Goal: Transaction & Acquisition: Purchase product/service

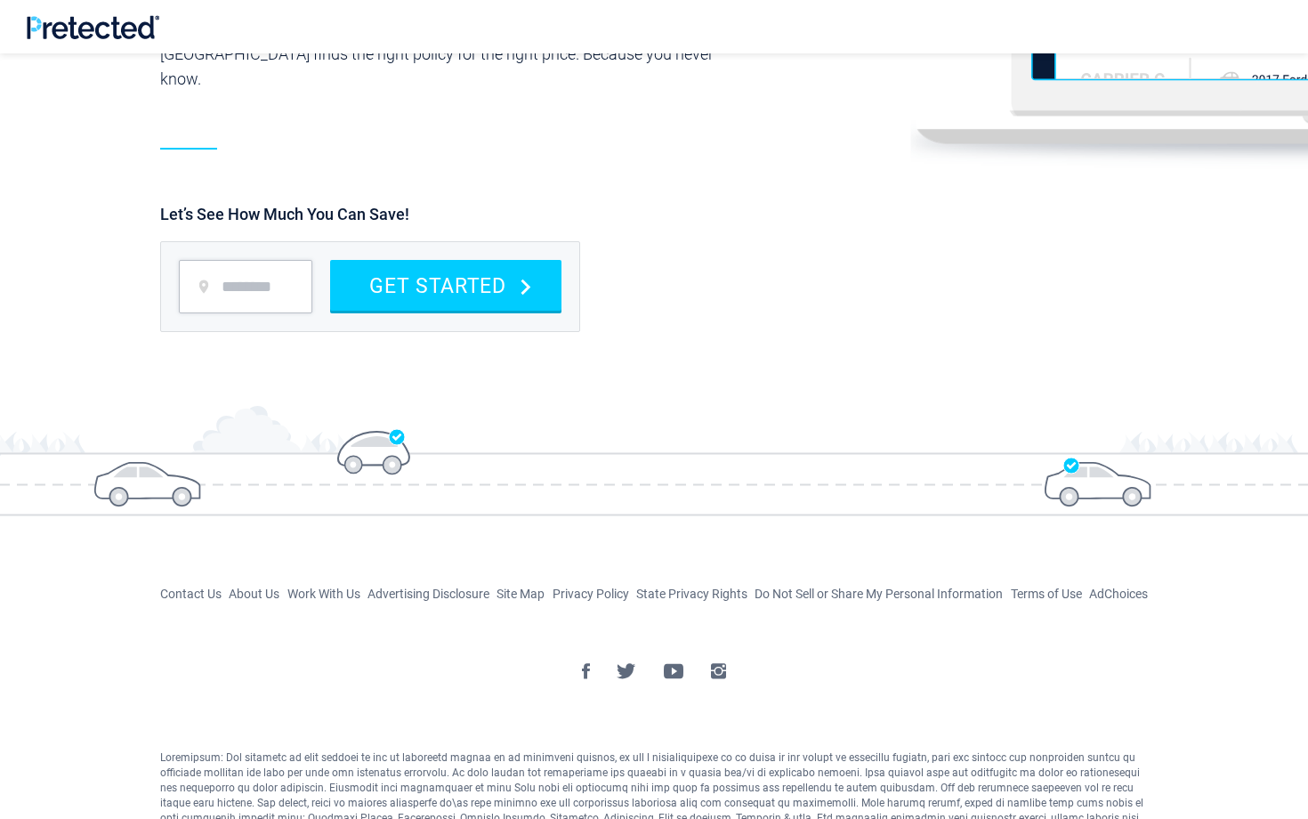
scroll to position [2221, 0]
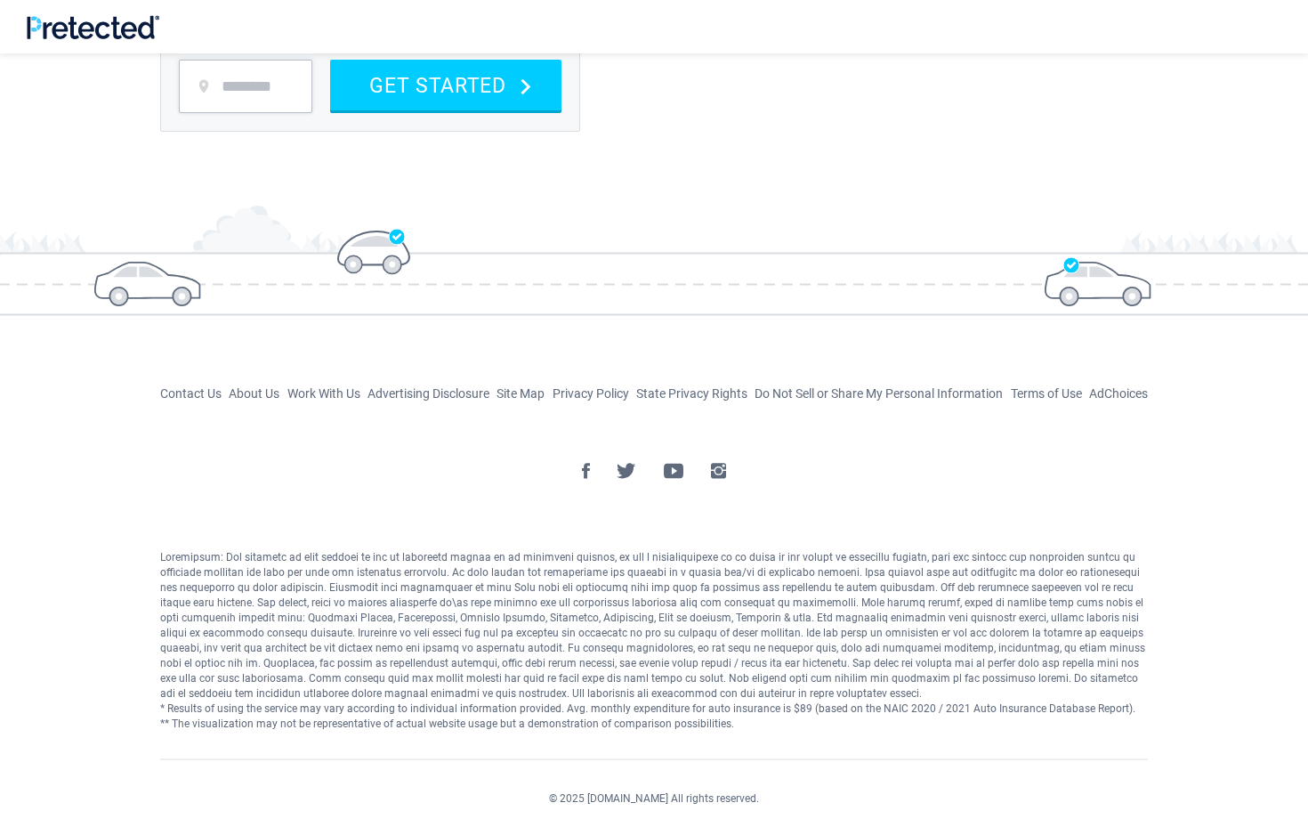
click at [465, 652] on div "* Results of using the service may vary according to individual information pro…" at bounding box center [654, 641] width 988 height 182
click at [716, 471] on img at bounding box center [718, 471] width 15 height 16
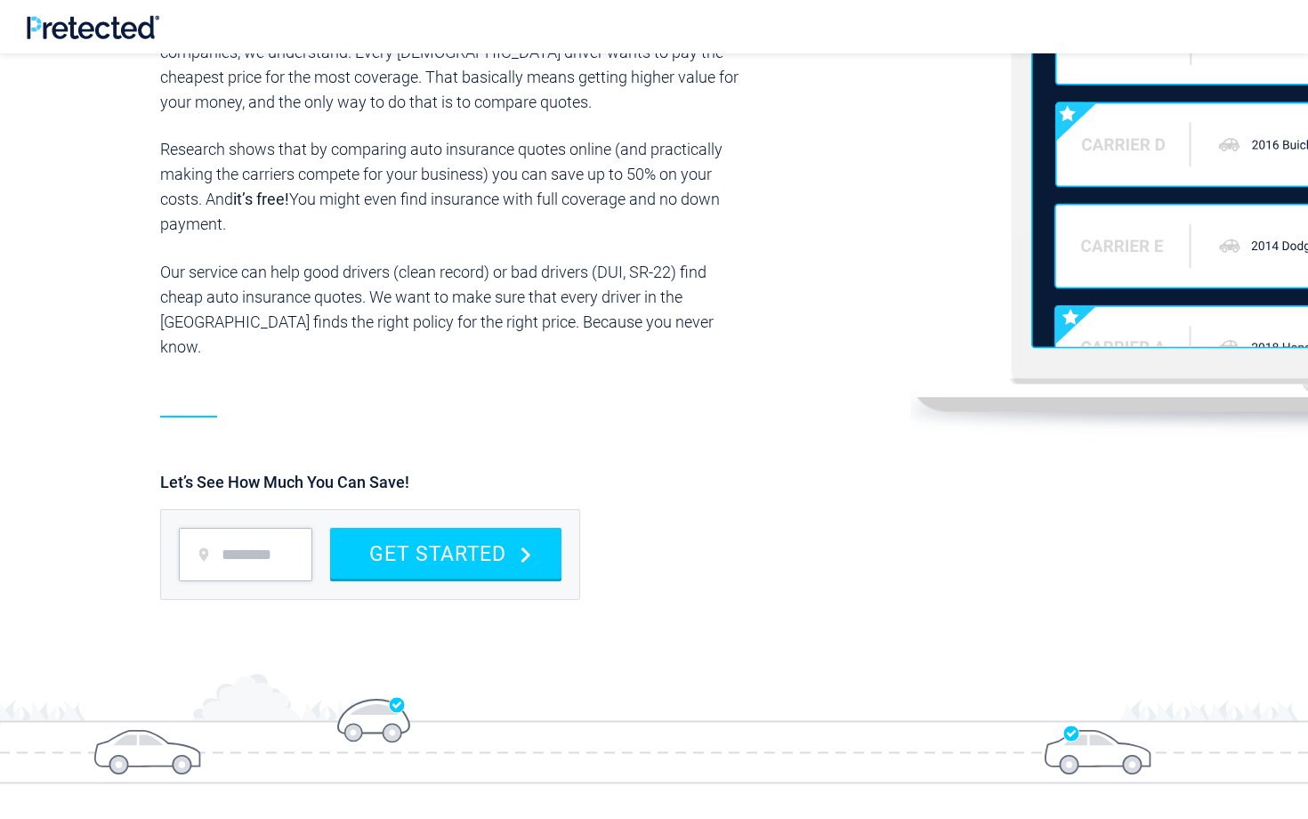
scroll to position [1952, 0]
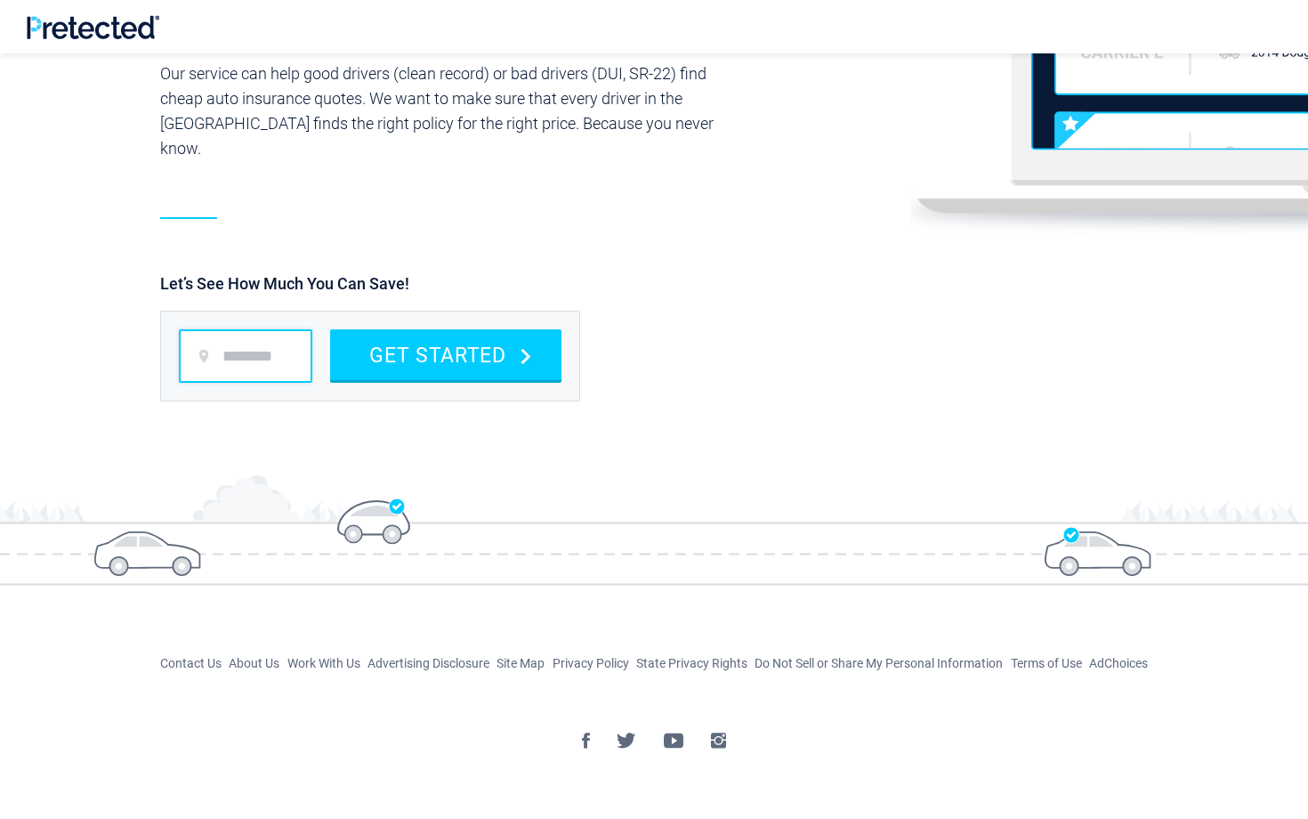
click at [248, 351] on input "zip code" at bounding box center [246, 355] width 134 height 53
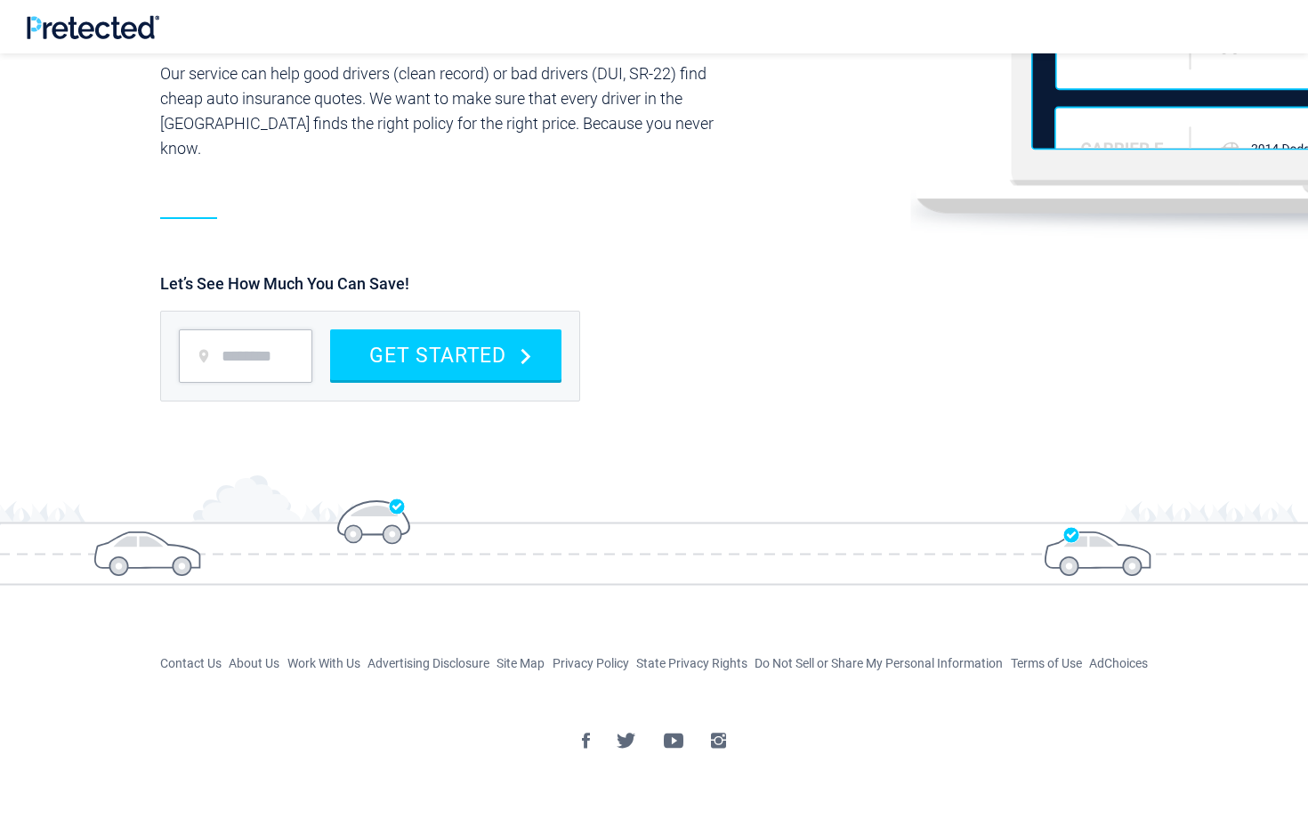
type input "*****"
click at [364, 354] on button "GET STARTED" at bounding box center [445, 354] width 231 height 51
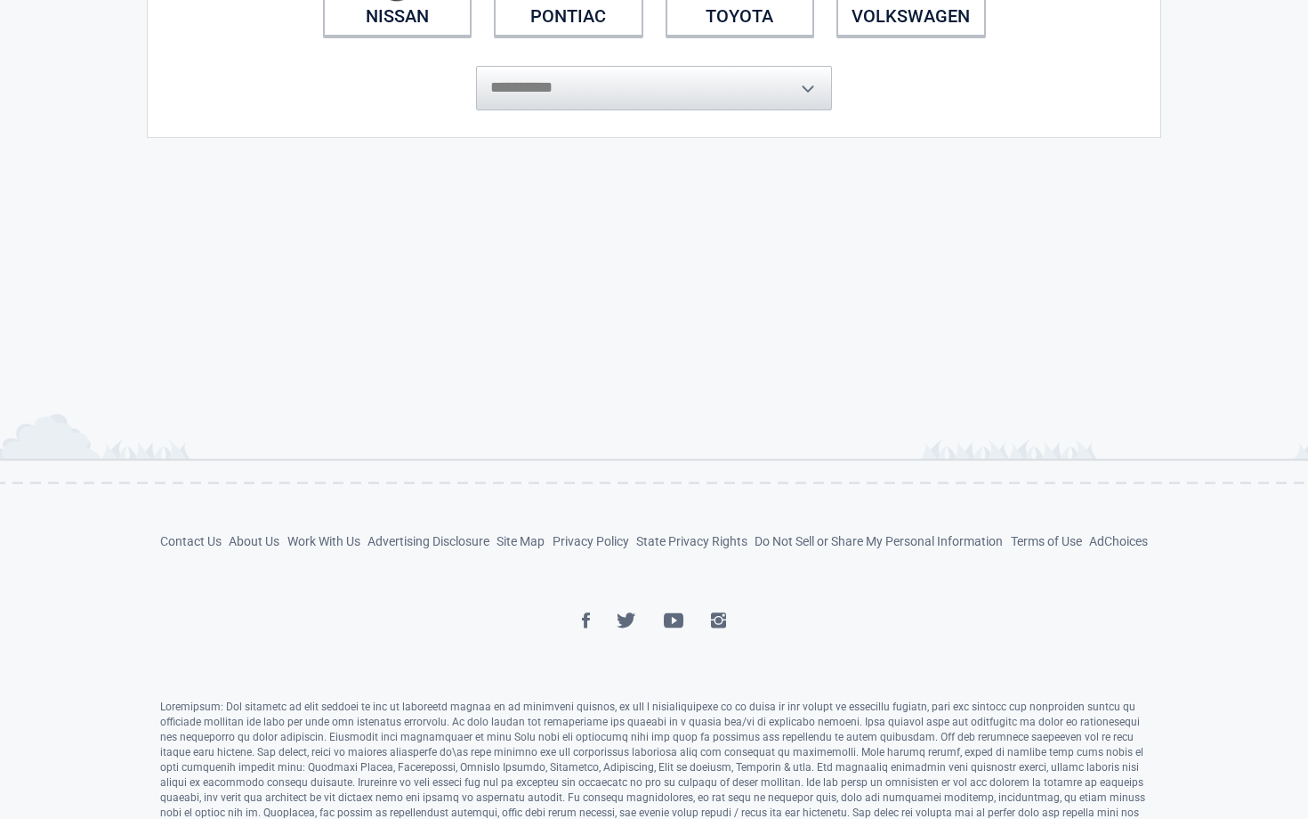
scroll to position [740, 0]
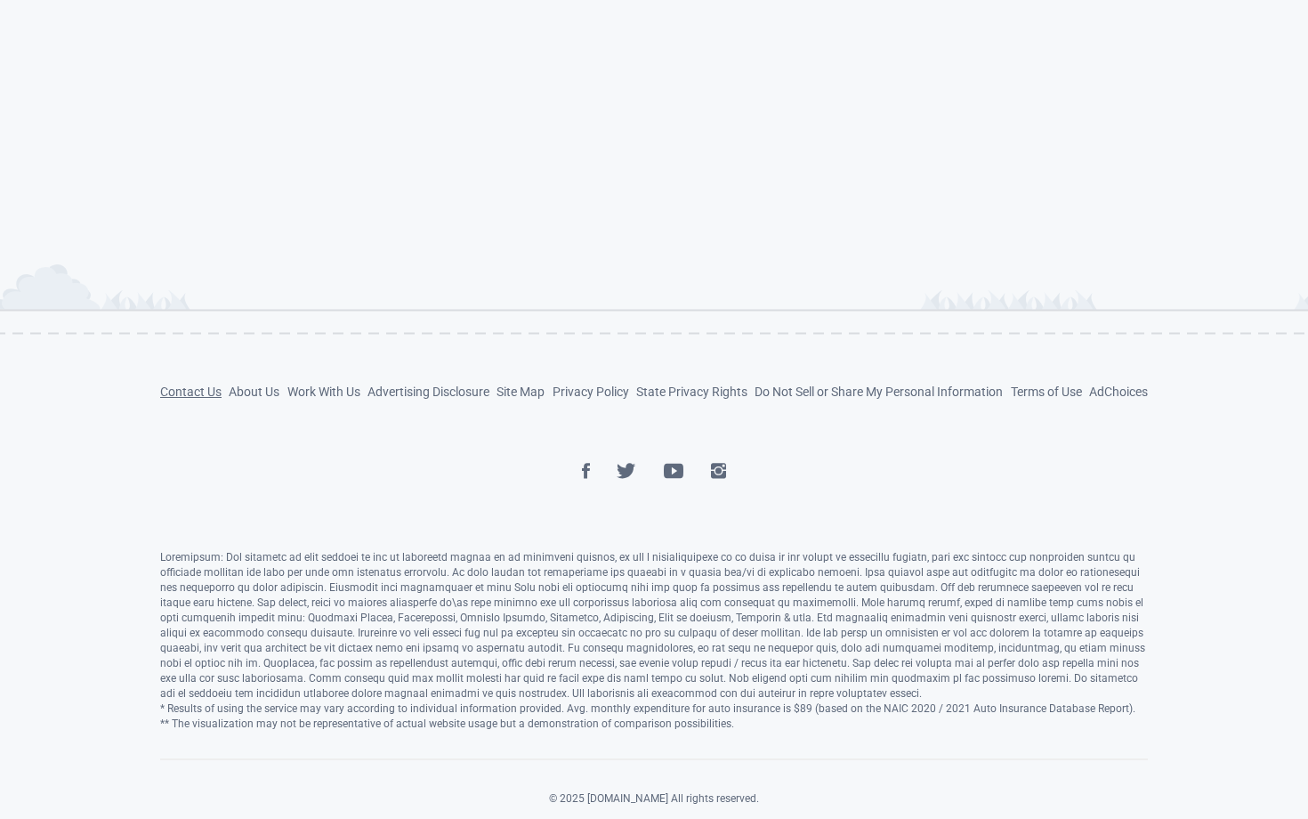
click at [201, 394] on link "Contact Us" at bounding box center [190, 391] width 61 height 14
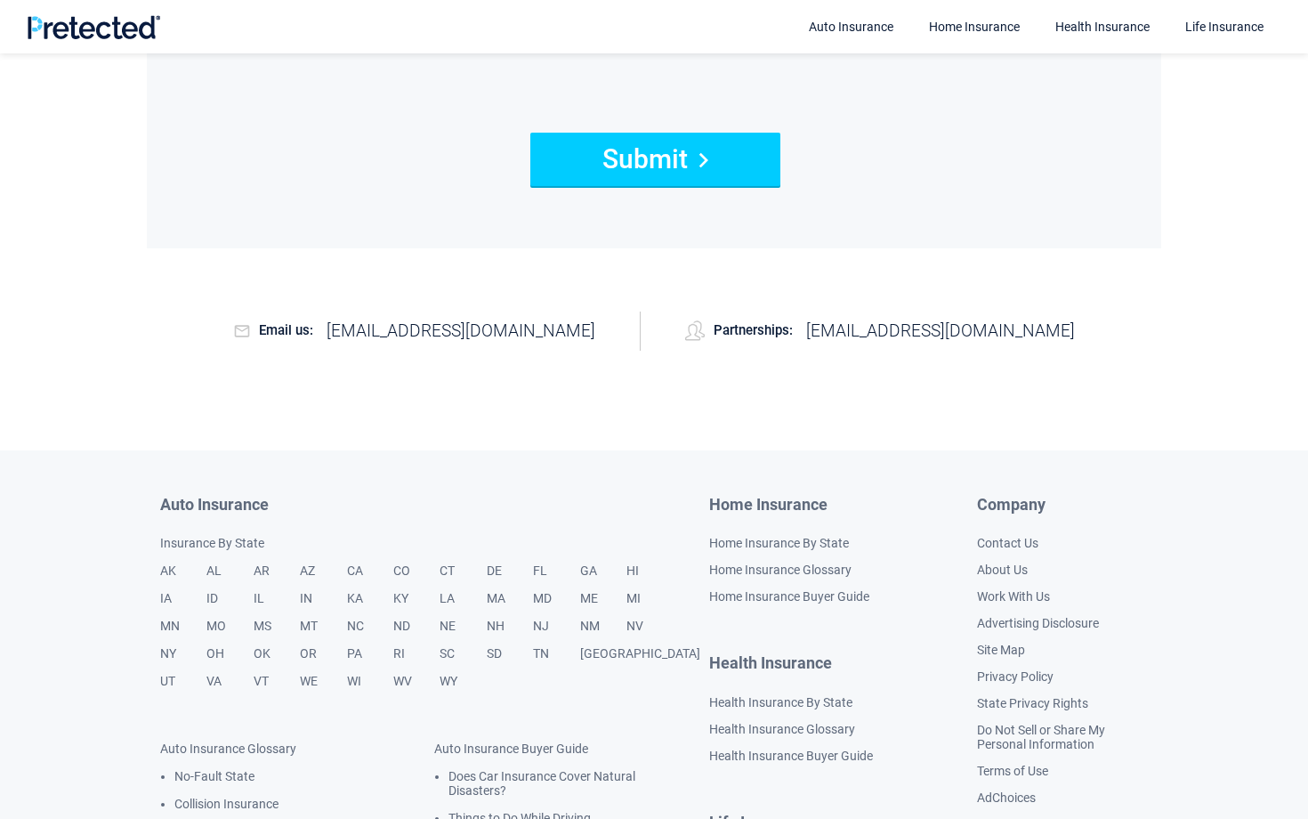
scroll to position [989, 0]
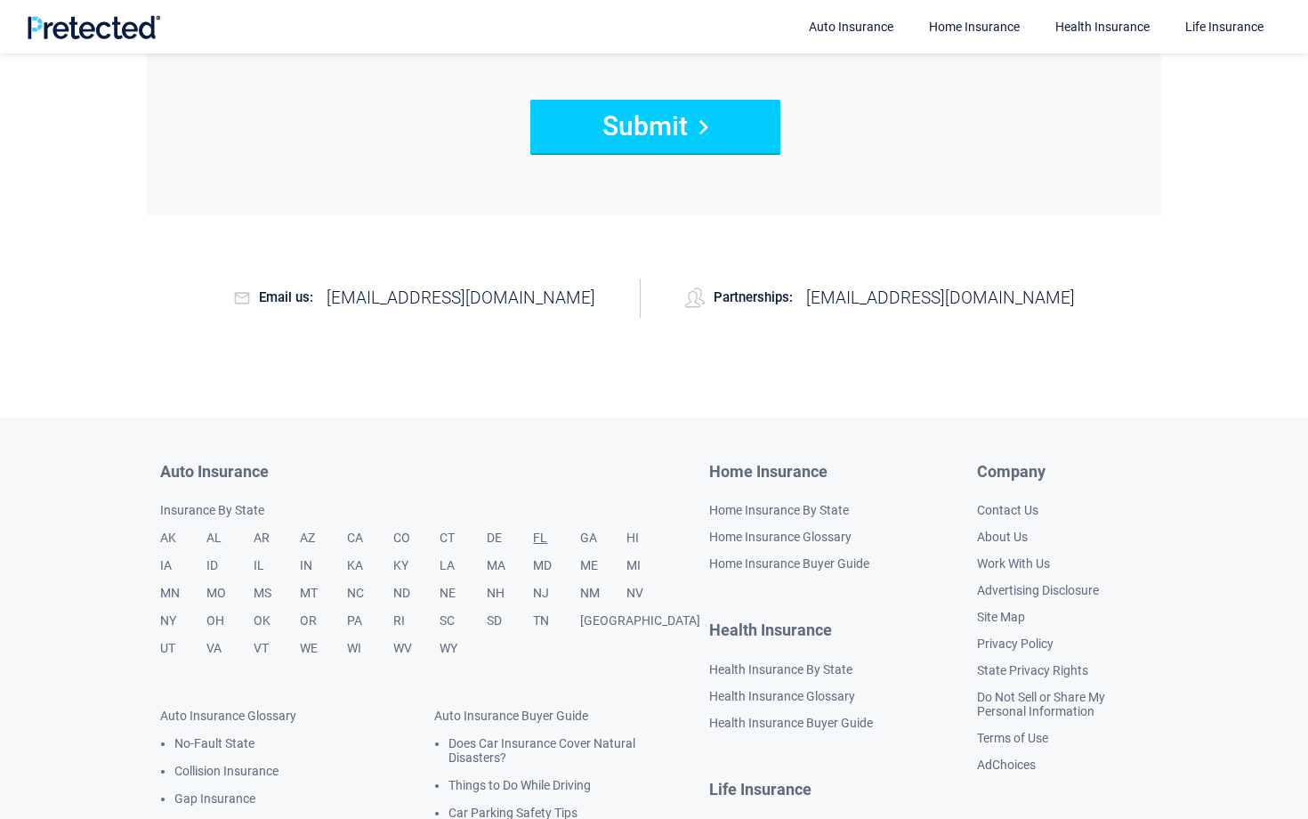
click at [539, 538] on link "FL" at bounding box center [556, 544] width 46 height 28
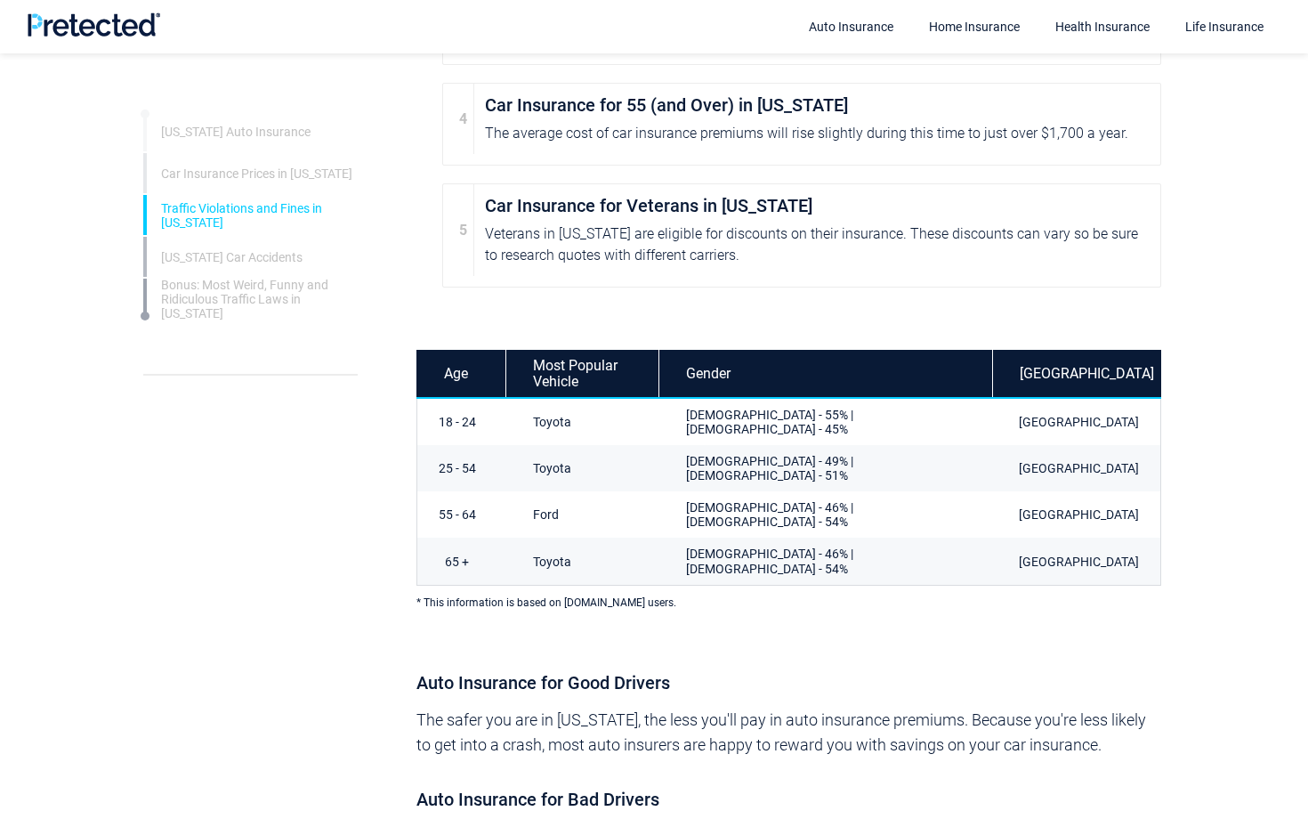
scroll to position [1920, 0]
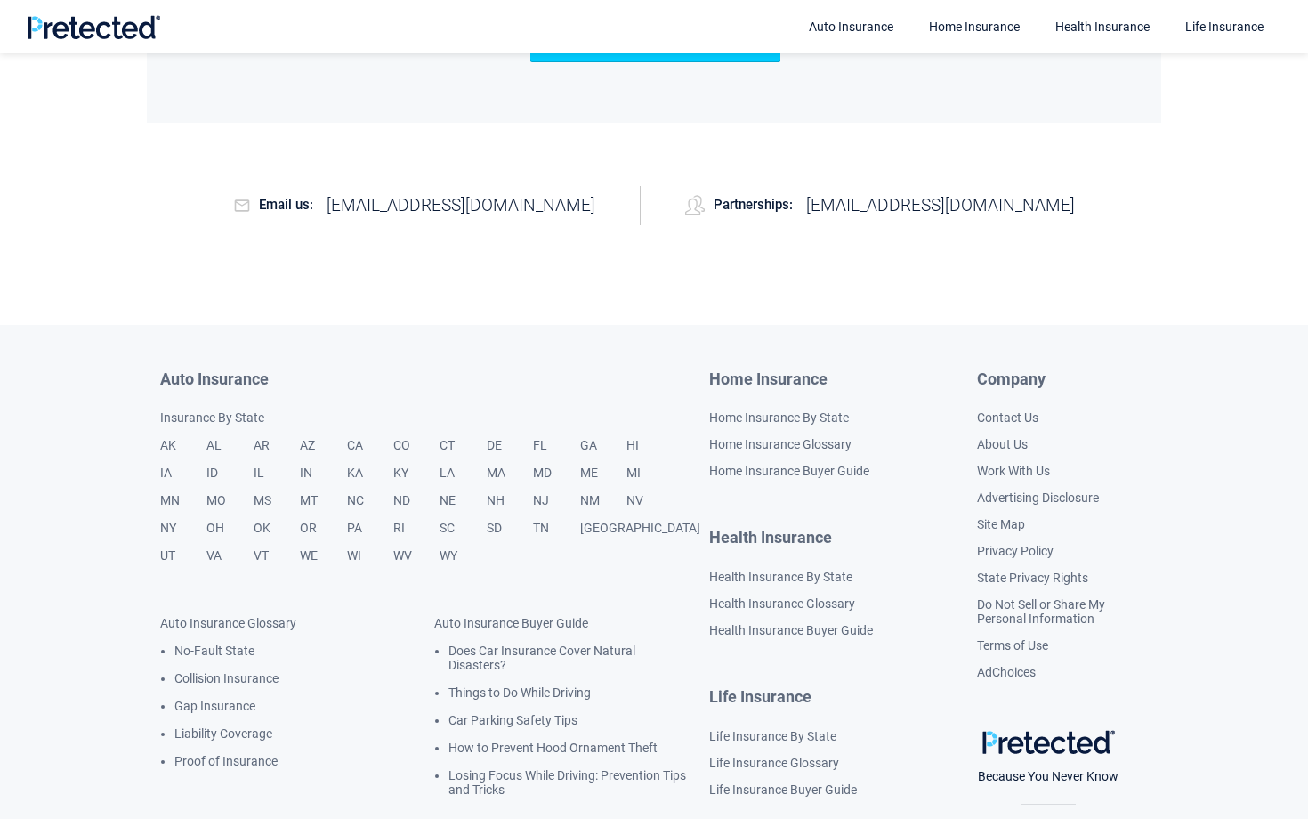
scroll to position [1082, 0]
click at [1013, 458] on li "Work With Us" at bounding box center [1062, 470] width 171 height 27
click at [1013, 473] on link "Work With Us" at bounding box center [1013, 470] width 73 height 14
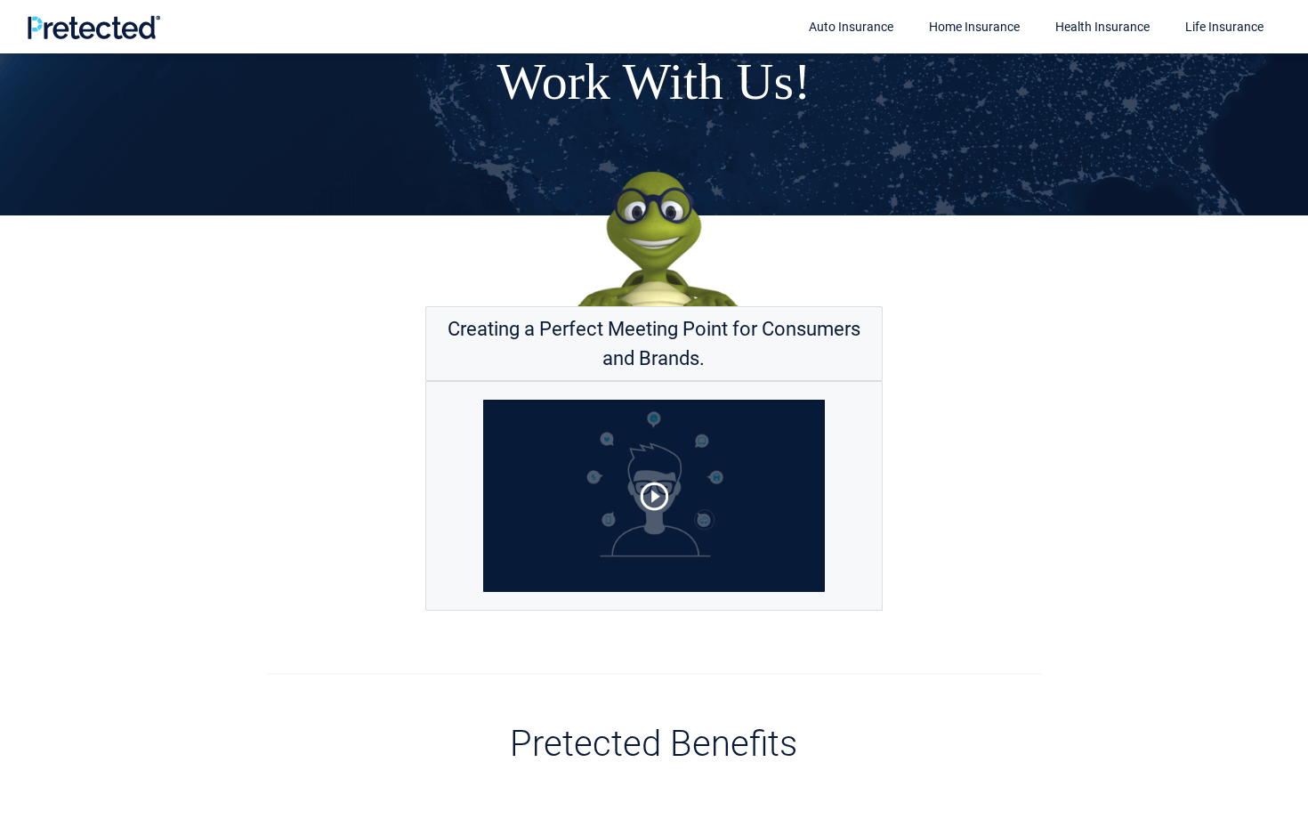
scroll to position [117, 0]
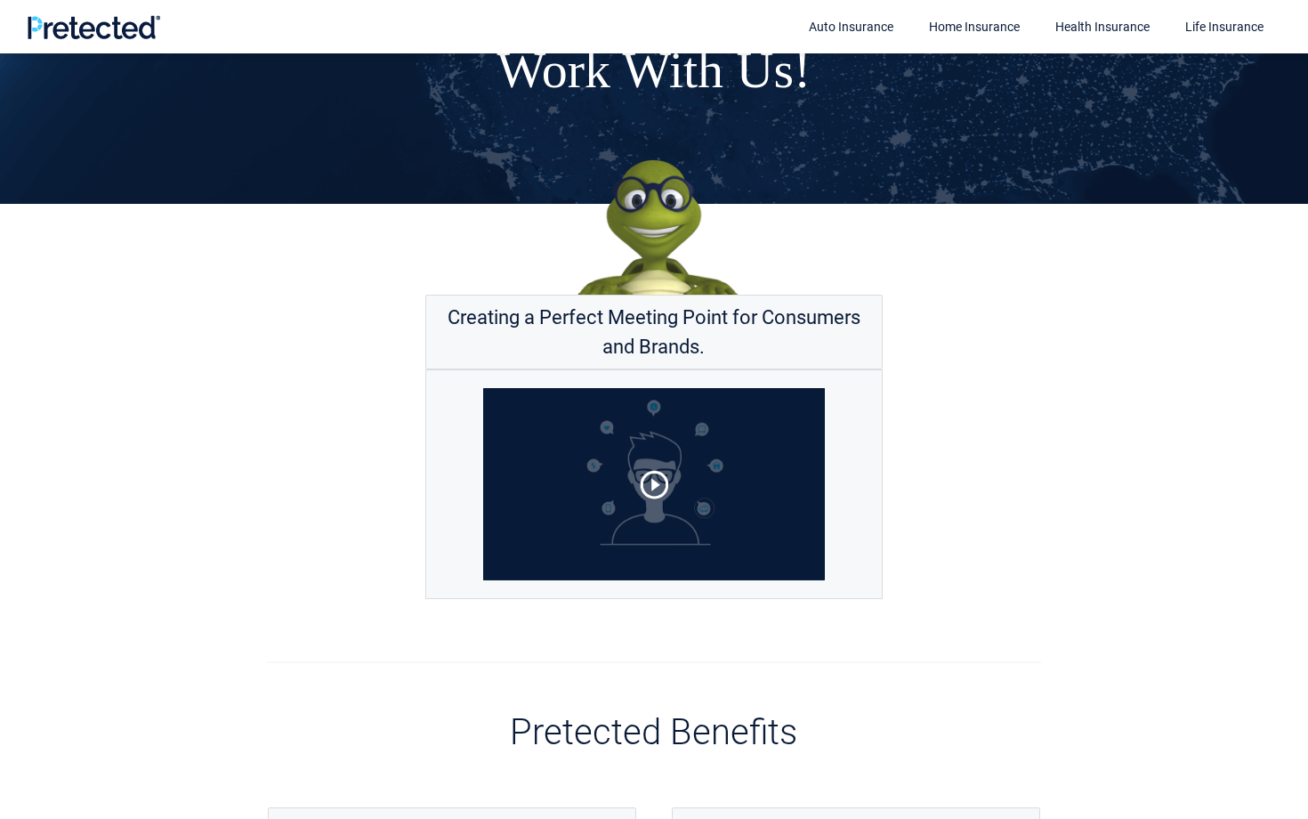
click at [700, 490] on img at bounding box center [654, 484] width 457 height 228
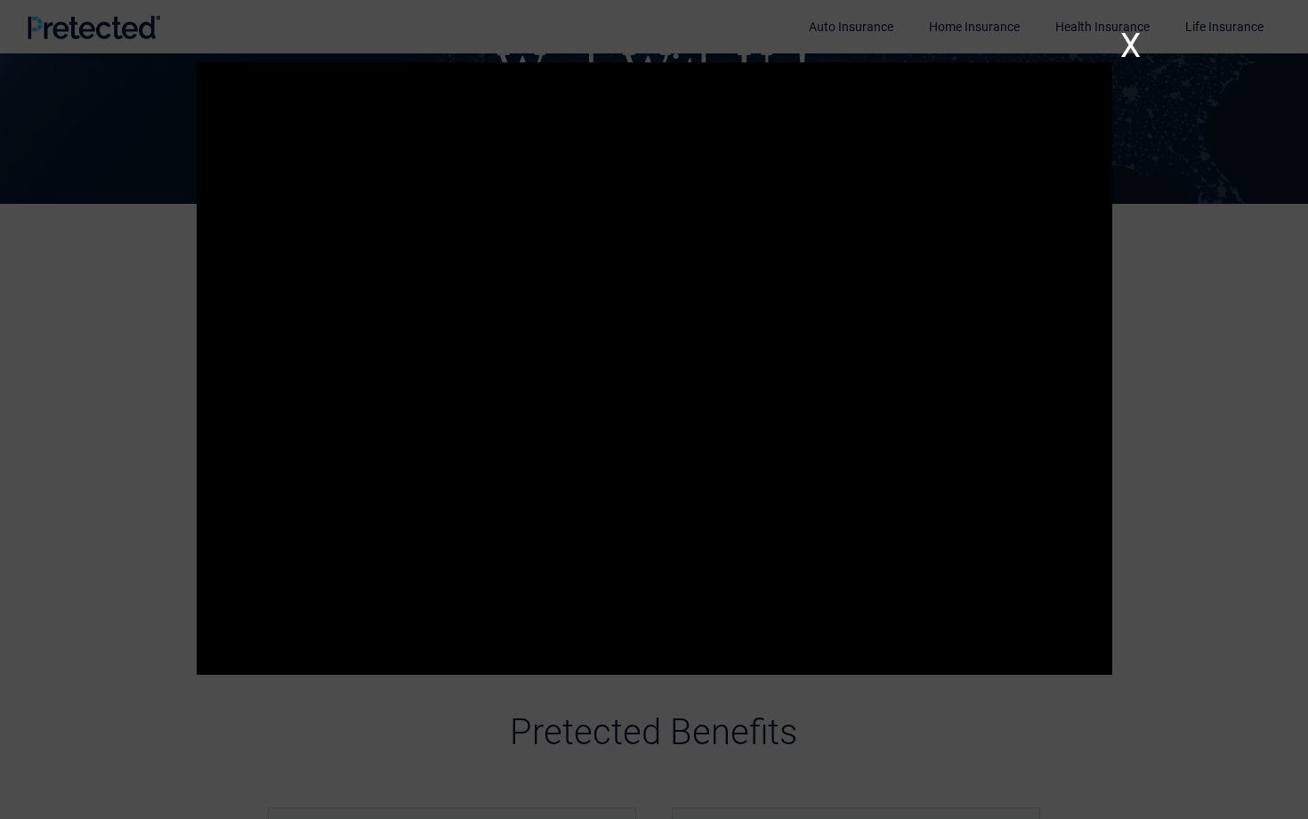
click at [111, 557] on div at bounding box center [654, 409] width 1308 height 819
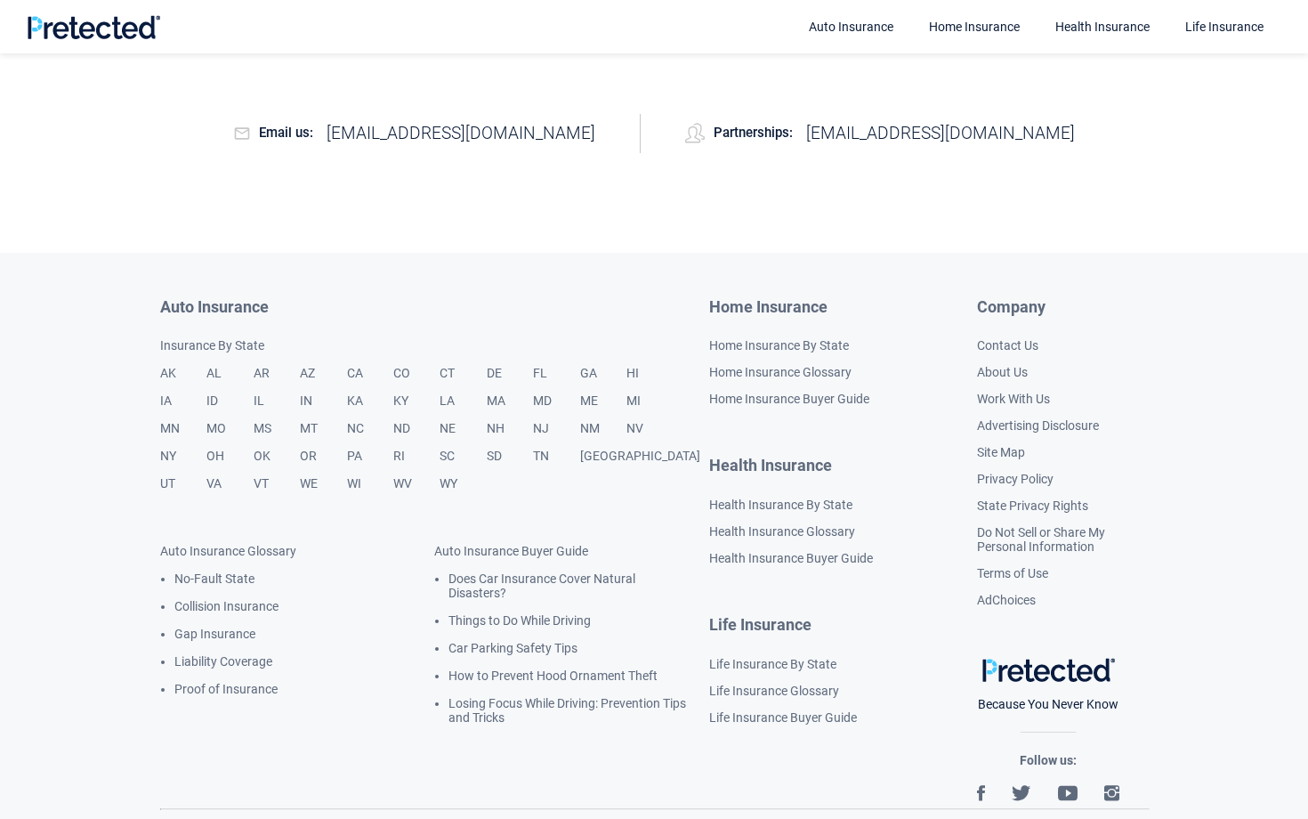
scroll to position [1157, 0]
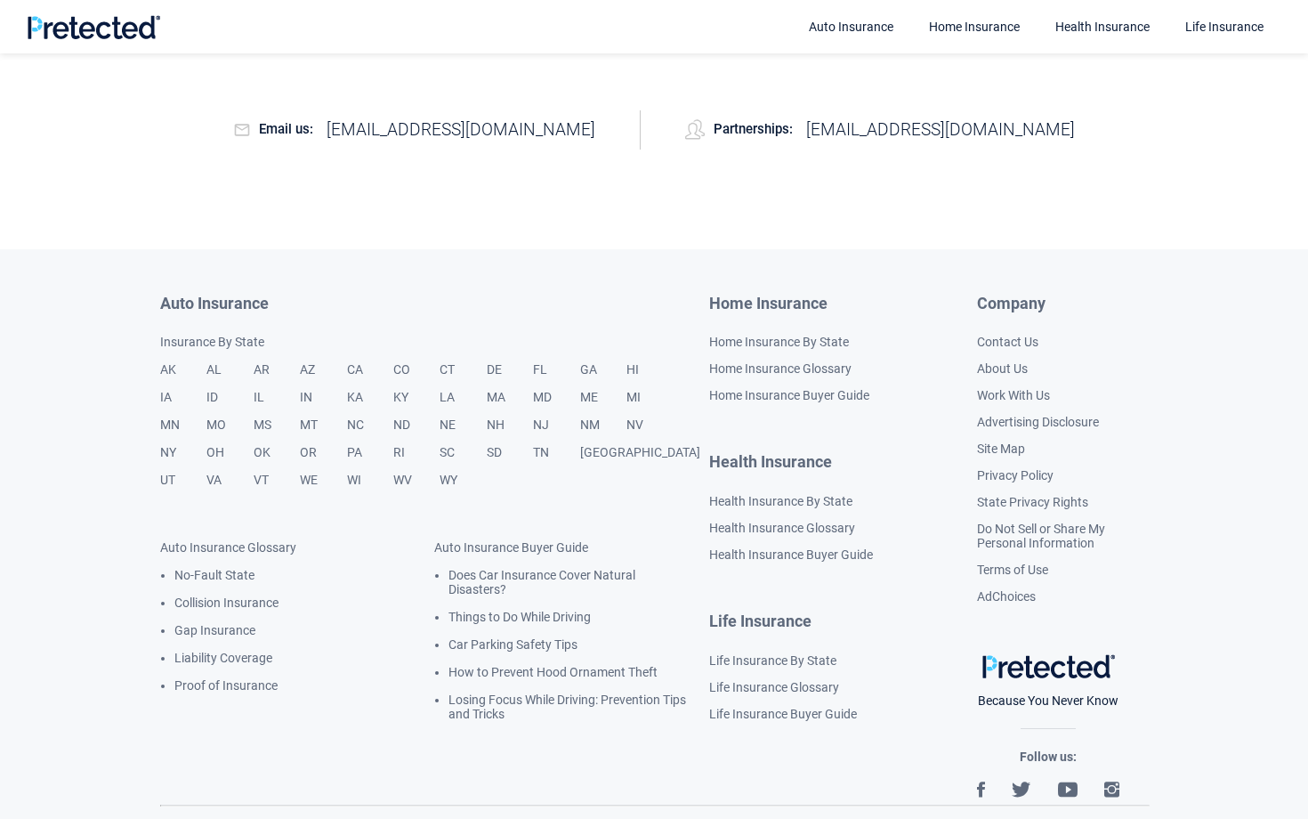
click at [1002, 610] on li "AdChoices" at bounding box center [1062, 596] width 171 height 27
click at [1002, 603] on link "AdChoices" at bounding box center [1006, 596] width 59 height 14
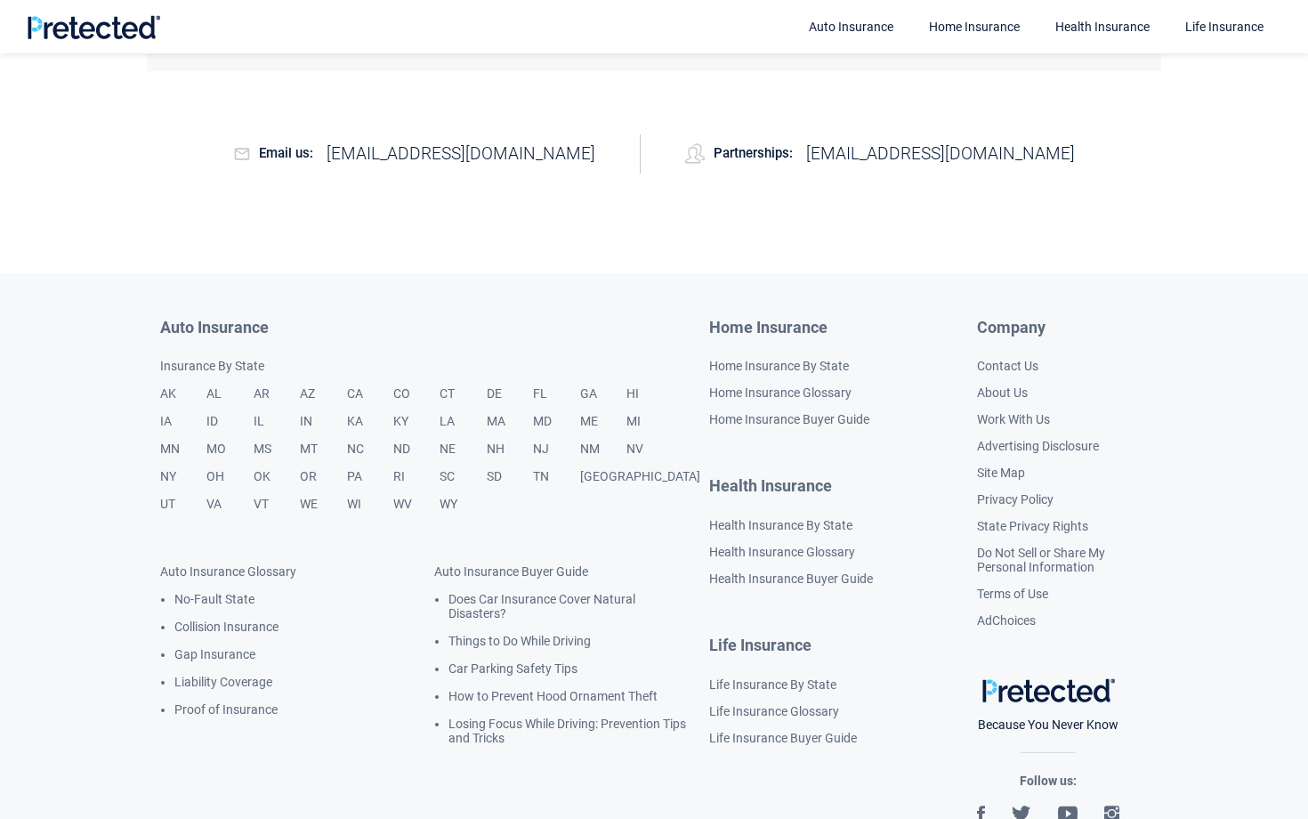
scroll to position [1118, 0]
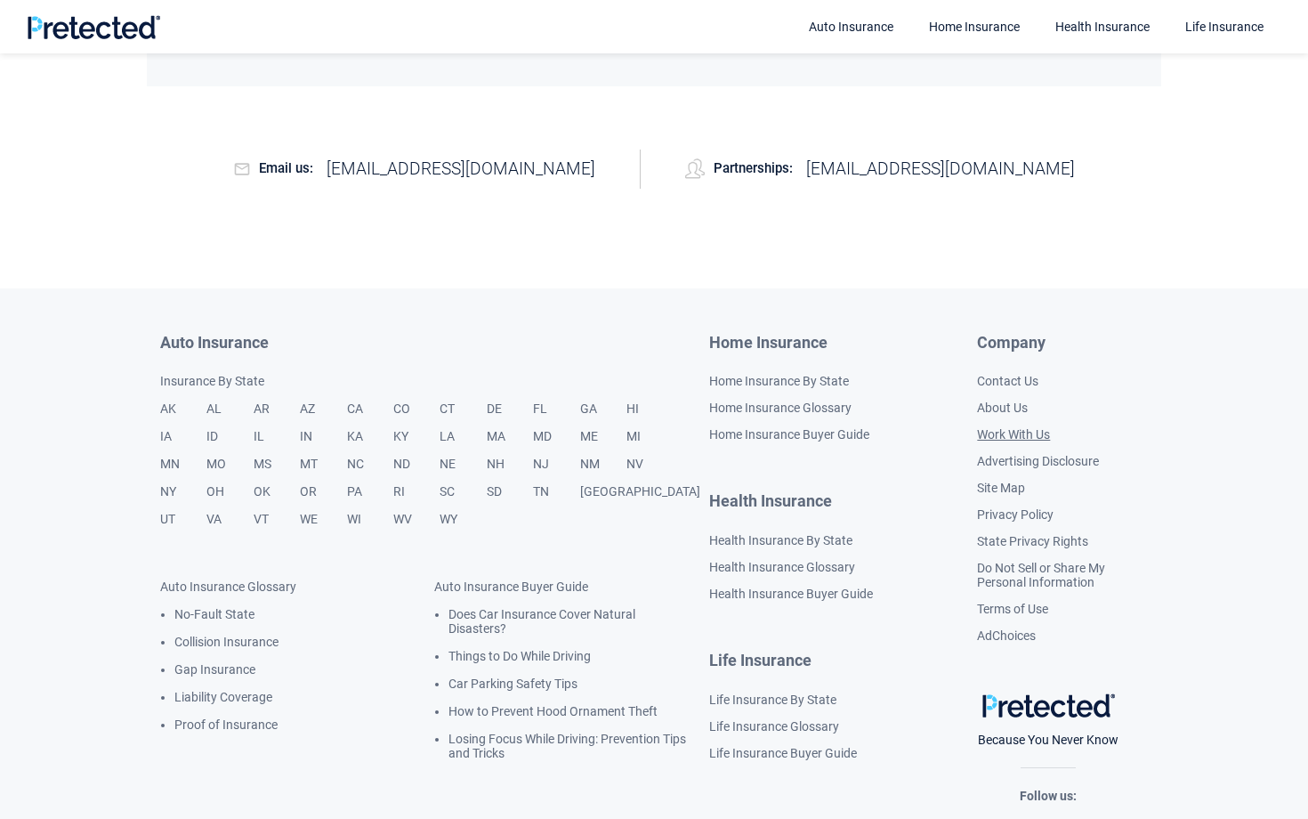
click at [1008, 433] on link "Work With Us" at bounding box center [1013, 434] width 73 height 14
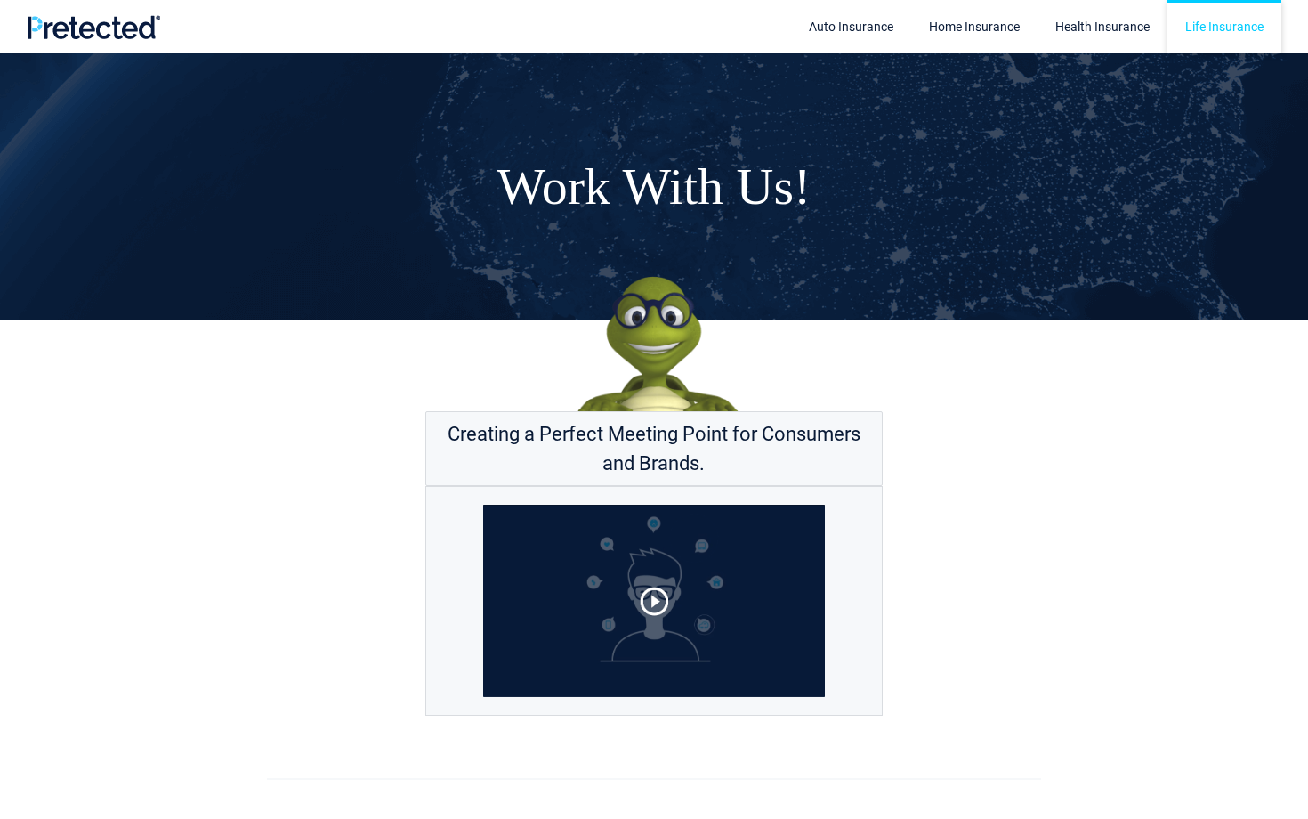
click at [1244, 29] on link "Life Insurance" at bounding box center [1225, 26] width 114 height 53
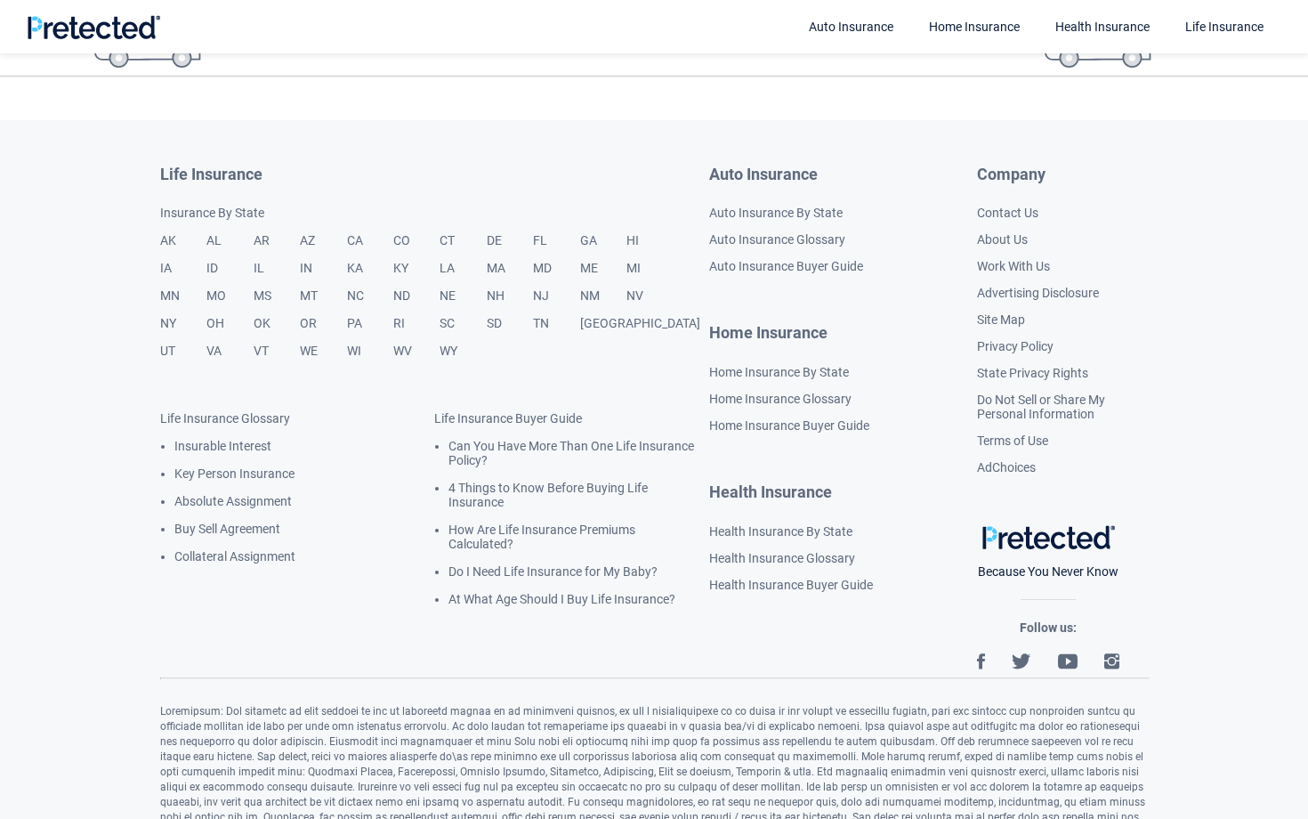
scroll to position [5450, 0]
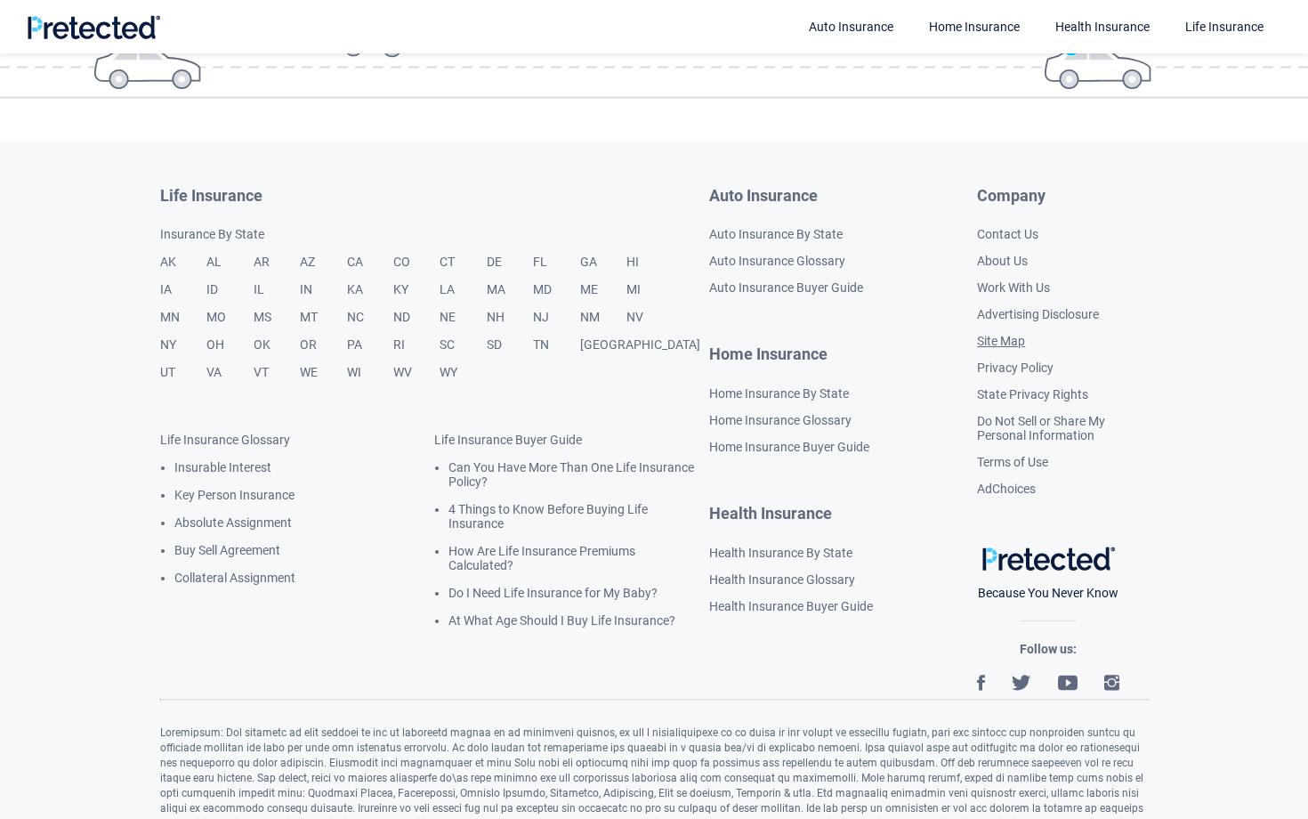
click at [1015, 345] on link "Site Map" at bounding box center [1001, 341] width 48 height 14
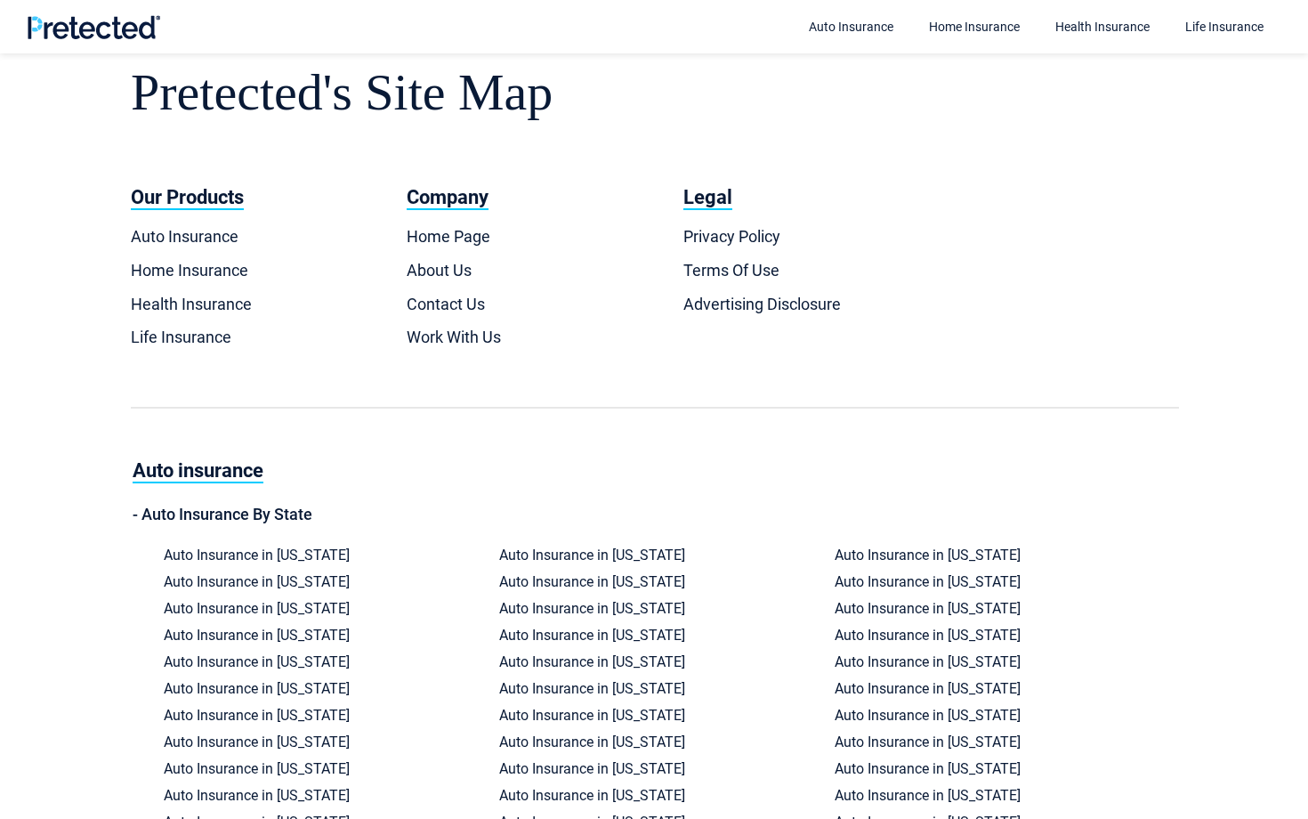
scroll to position [7, 0]
click at [722, 269] on link "Terms Of Use" at bounding box center [732, 271] width 96 height 19
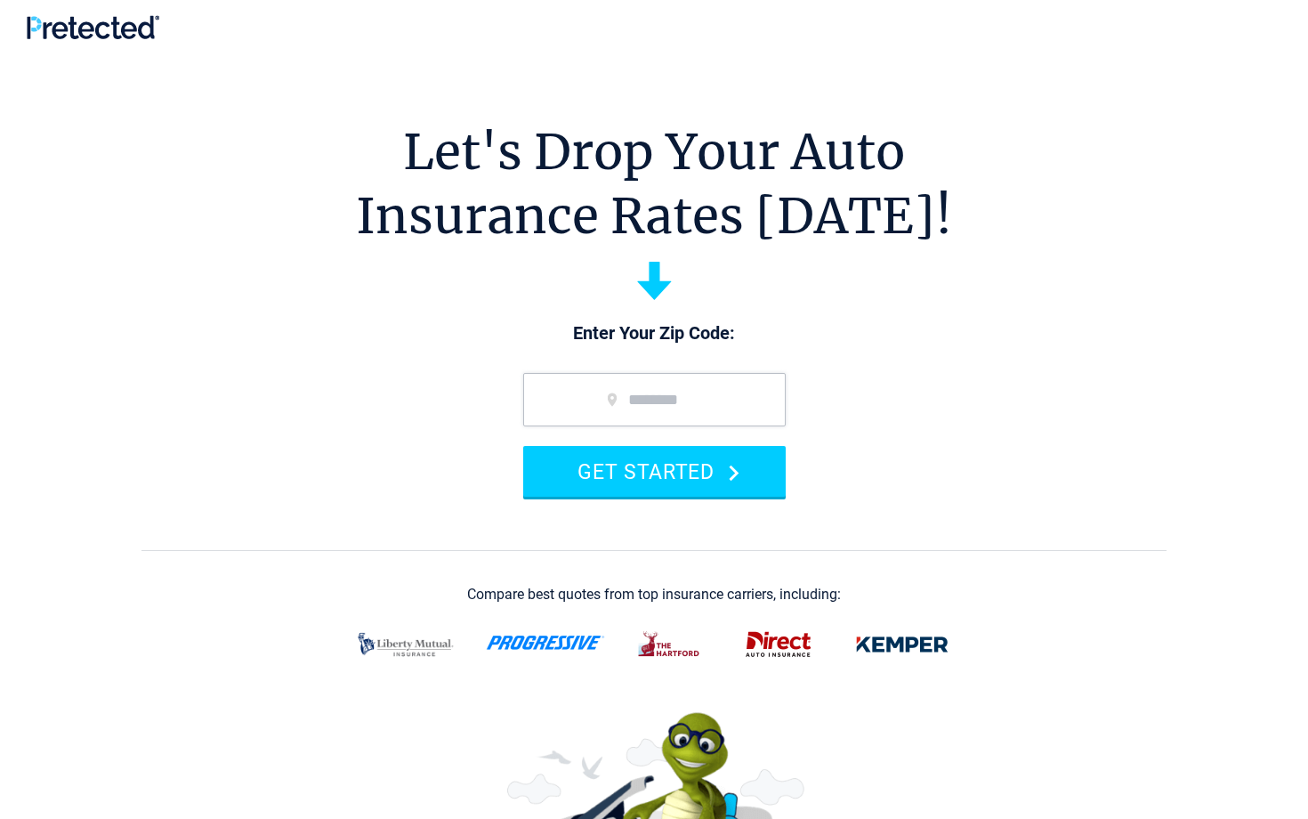
click at [494, 261] on section "Let's Drop Your Auto Insurance Rates [DATE]! Enter Your Zip Code: GET STARTED C…" at bounding box center [654, 453] width 1308 height 801
